Goal: Information Seeking & Learning: Find specific fact

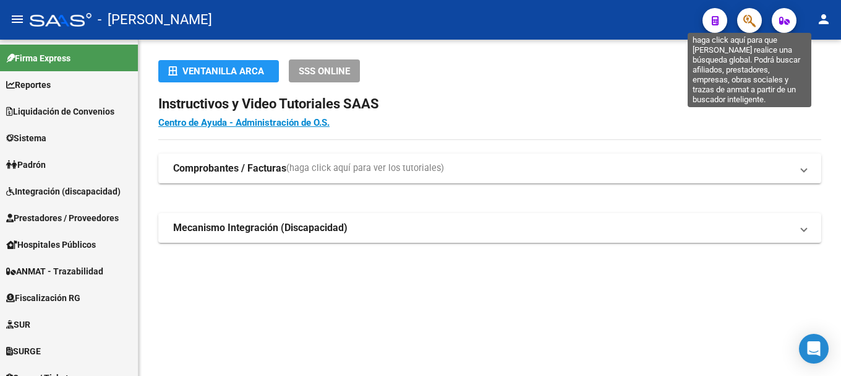
click at [752, 18] on icon "button" at bounding box center [750, 21] width 12 height 14
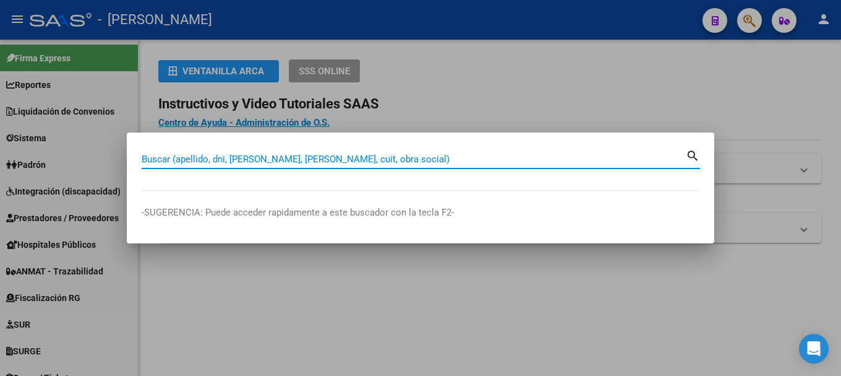
paste input "Estrella2021"
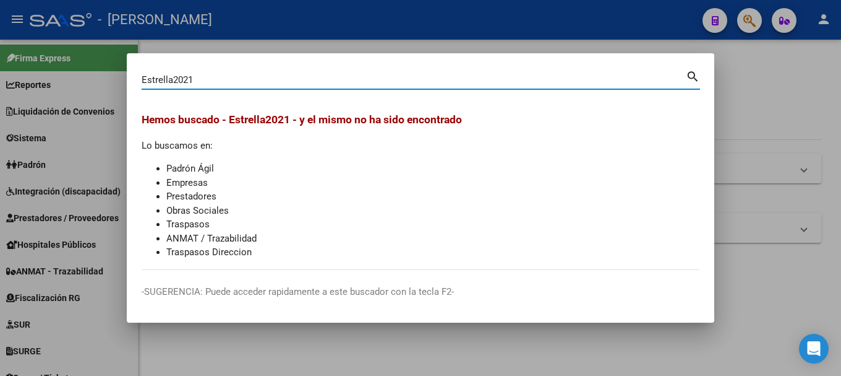
click at [465, 87] on div "Estrella2021 Buscar (apellido, dni, [PERSON_NAME], nro traspaso, cuit, obra soc…" at bounding box center [414, 80] width 544 height 19
click at [465, 85] on div "Estrella2021 Buscar (apellido, dni, [PERSON_NAME], nro traspaso, cuit, obra soc…" at bounding box center [414, 80] width 544 height 19
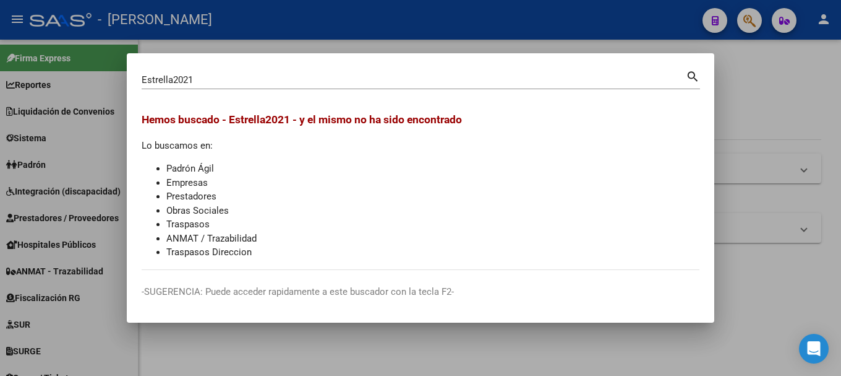
click at [465, 85] on div "Estrella2021 Buscar (apellido, dni, [PERSON_NAME], nro traspaso, cuit, obra soc…" at bounding box center [414, 80] width 544 height 19
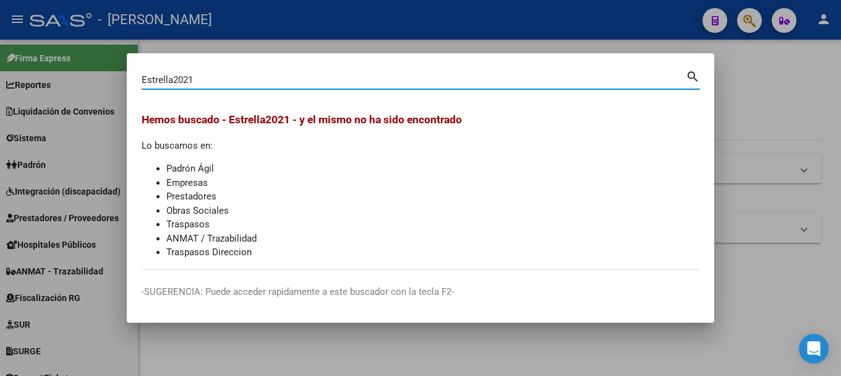
paste input "95666537"
click at [465, 85] on input "Estrella202195666537" at bounding box center [414, 79] width 544 height 11
paste input
type input "95666537"
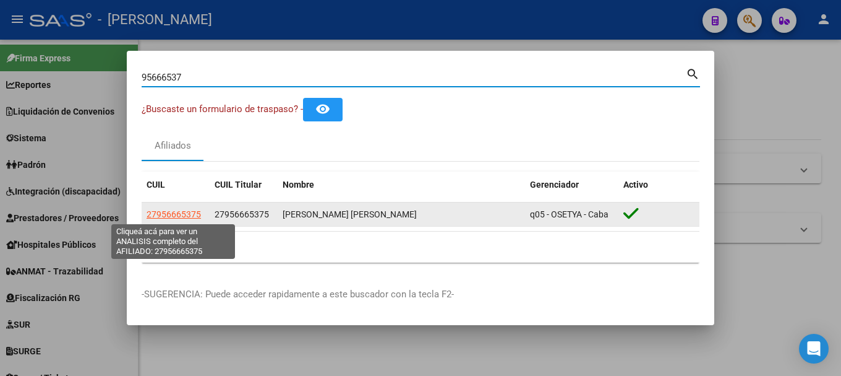
click at [180, 212] on span "27956665375" at bounding box center [174, 214] width 54 height 10
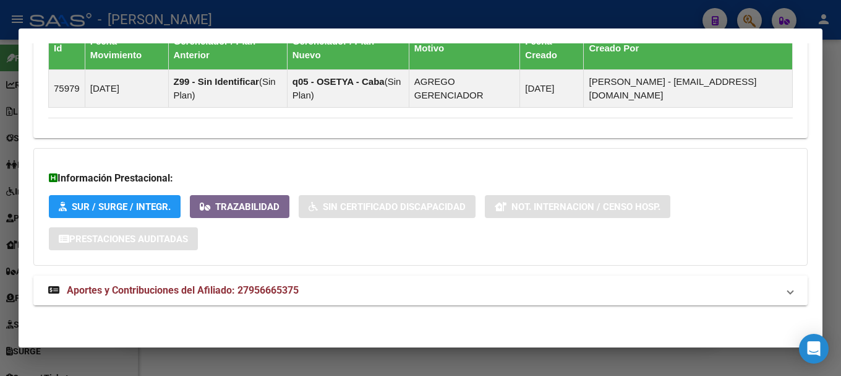
click at [217, 290] on span "Aportes y Contribuciones del Afiliado: 27956665375" at bounding box center [183, 290] width 232 height 12
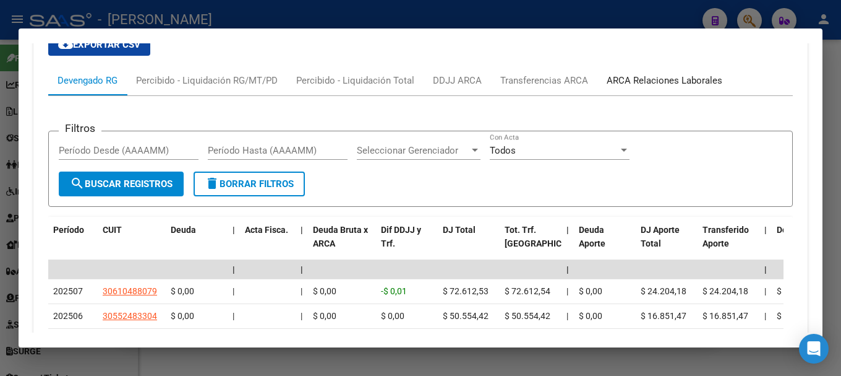
click at [635, 85] on div "ARCA Relaciones Laborales" at bounding box center [665, 81] width 116 height 14
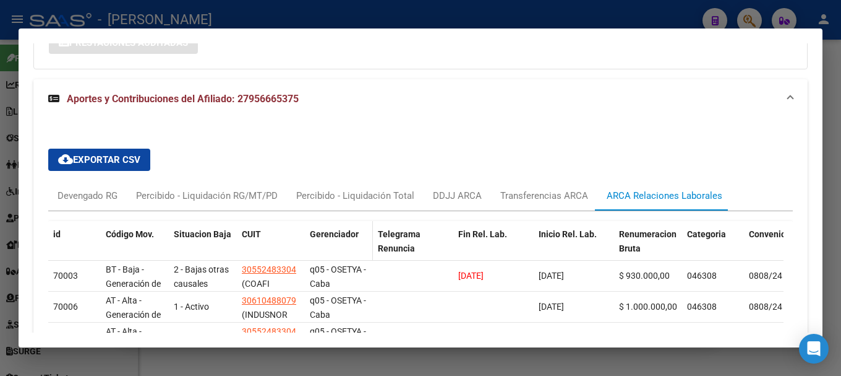
scroll to position [1040, 0]
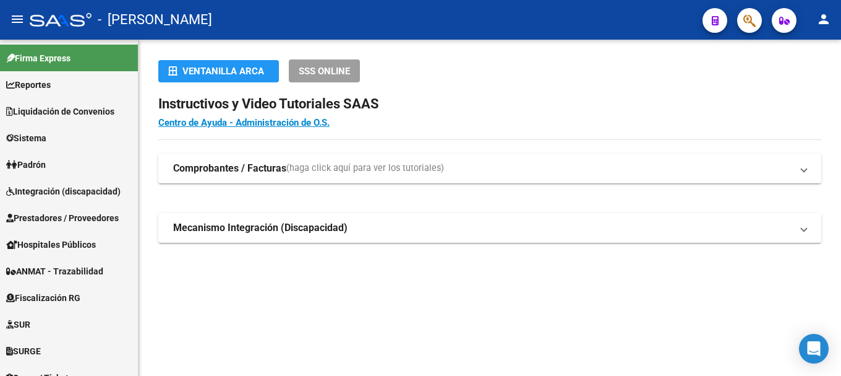
click at [758, 23] on button "button" at bounding box center [749, 20] width 25 height 25
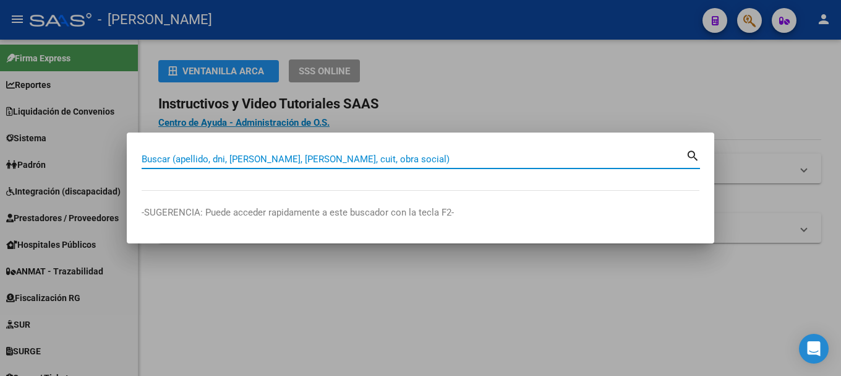
paste input "34728070"
type input "34728070"
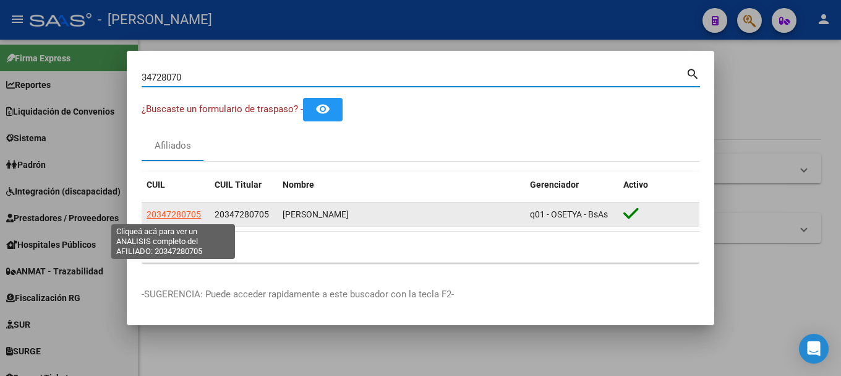
click at [194, 212] on span "20347280705" at bounding box center [174, 214] width 54 height 10
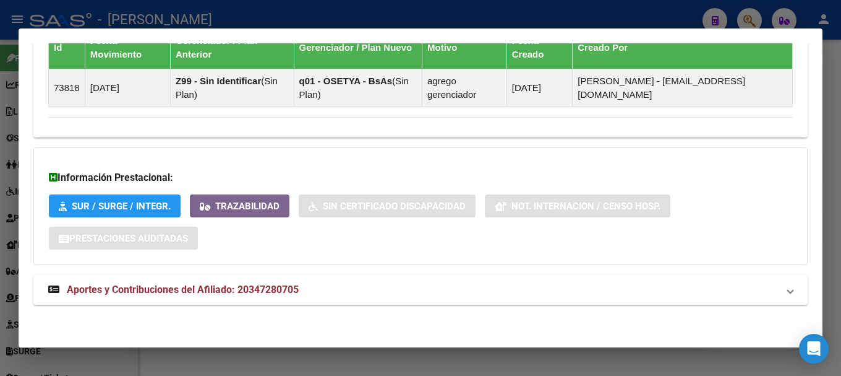
click at [482, 286] on mat-panel-title "Aportes y Contribuciones del Afiliado: 20347280705" at bounding box center [413, 289] width 730 height 15
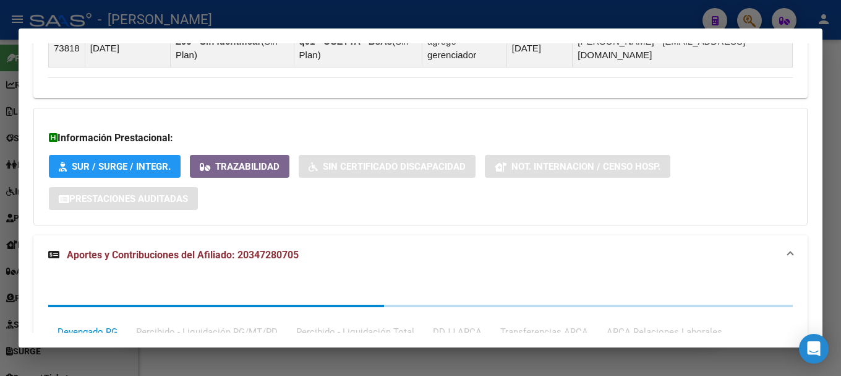
scroll to position [932, 0]
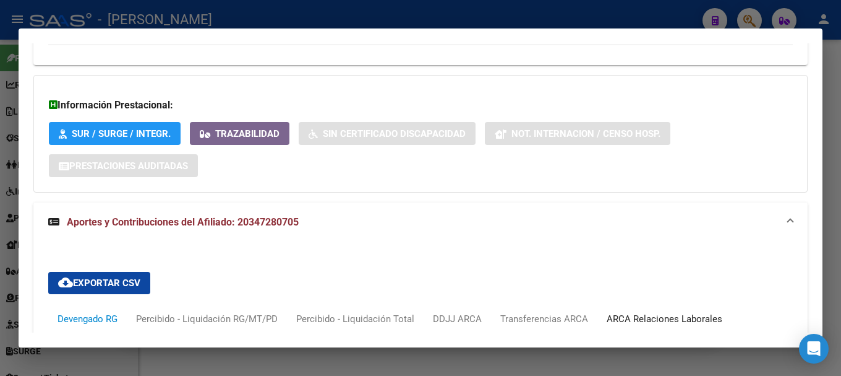
click at [637, 316] on div "ARCA Relaciones Laborales" at bounding box center [665, 319] width 116 height 14
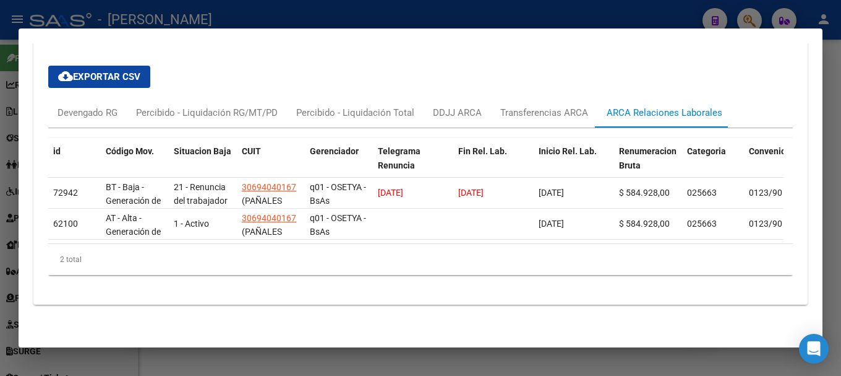
scroll to position [1147, 0]
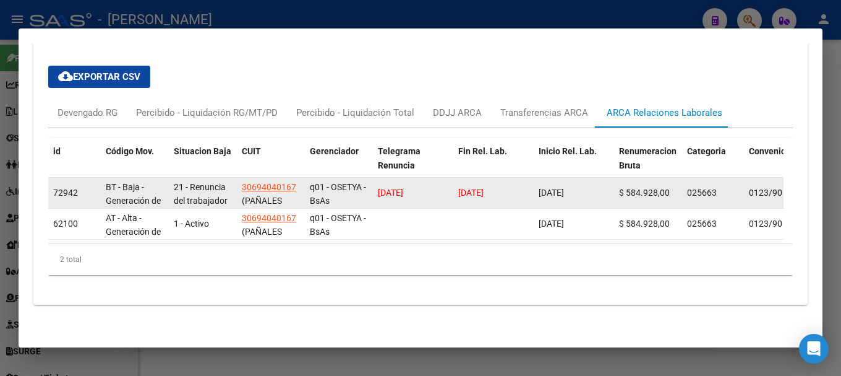
drag, startPoint x: 510, startPoint y: 183, endPoint x: 457, endPoint y: 186, distance: 52.6
click at [457, 186] on datatable-body-cell "12/08/2025" at bounding box center [493, 193] width 80 height 30
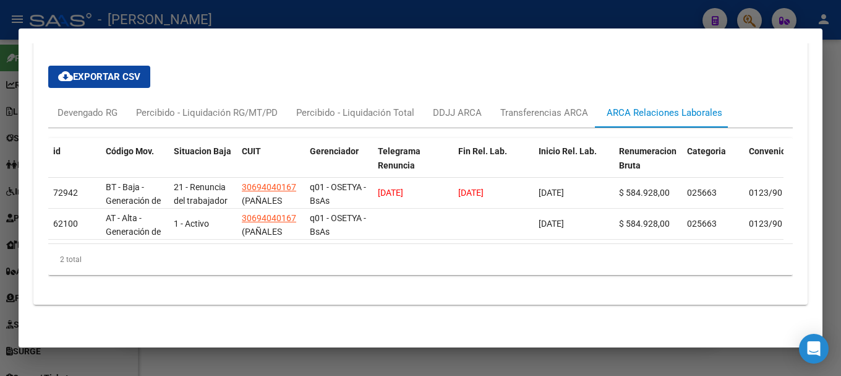
copy span "12/08/2025"
